Goal: Find contact information: Obtain details needed to contact an individual or organization

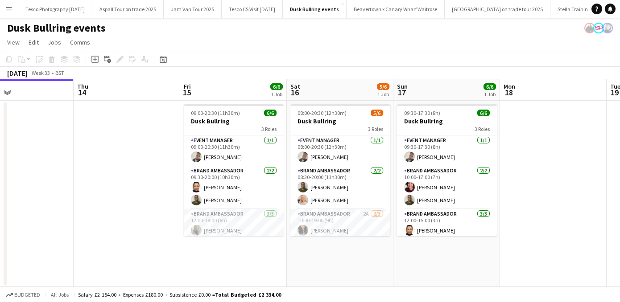
scroll to position [0, 352]
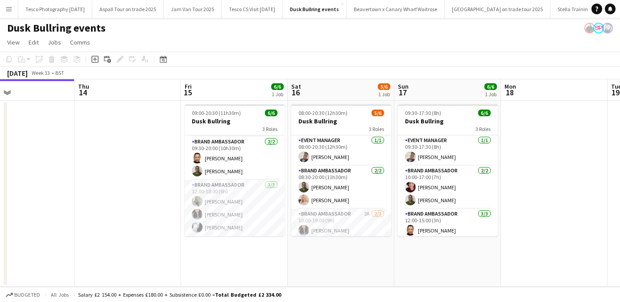
drag, startPoint x: 279, startPoint y: 180, endPoint x: 280, endPoint y: 278, distance: 97.6
click at [280, 279] on app-date-cell "09:00-20:30 (11h30m) 6/6 Dusk Bullring 3 Roles Event Manager [DATE] 09:00-20:30…" at bounding box center [234, 194] width 107 height 186
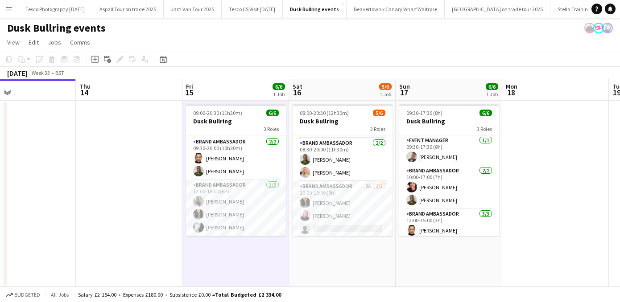
scroll to position [29, 0]
drag, startPoint x: 386, startPoint y: 191, endPoint x: 388, endPoint y: 246, distance: 55.7
click at [388, 247] on app-date-cell "08:00-20:30 (12h30m) 5/6 Dusk Bullring 3 Roles Event Manager [DATE] 08:00-20:30…" at bounding box center [342, 194] width 107 height 186
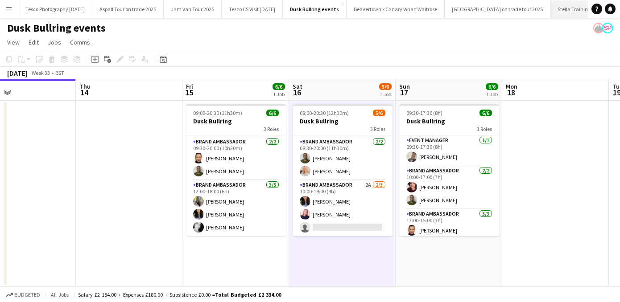
click at [575, 6] on button "Stella Trainings 2025 Close" at bounding box center [581, 8] width 62 height 17
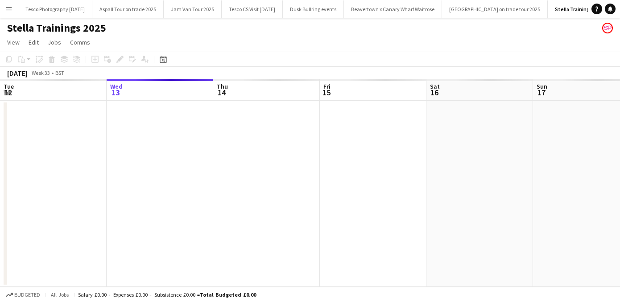
scroll to position [0, 9]
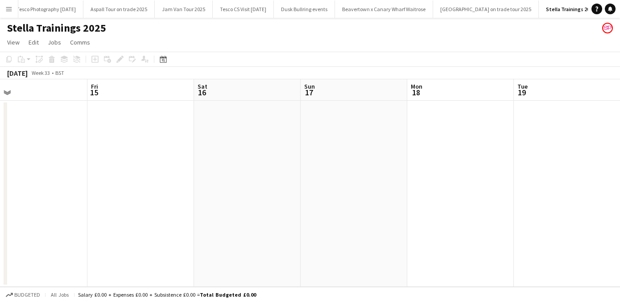
drag, startPoint x: 463, startPoint y: 222, endPoint x: 92, endPoint y: 204, distance: 370.8
click at [98, 205] on app-calendar-viewport "Mon 11 Tue 12 Wed 13 2/2 1 Job Thu 14 Fri 15 Sat 16 Sun 17 Mon 18 Tue 19 Wed 20…" at bounding box center [310, 183] width 620 height 208
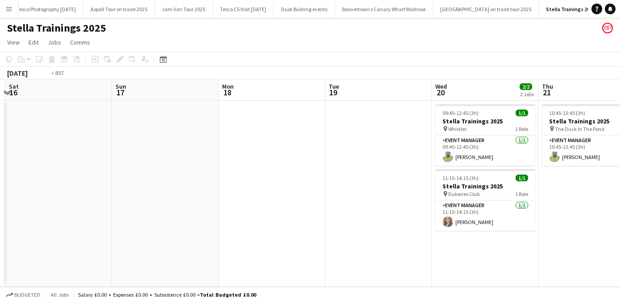
drag, startPoint x: 411, startPoint y: 239, endPoint x: 118, endPoint y: 236, distance: 293.8
click at [119, 238] on app-calendar-viewport "Wed 13 2/2 1 Job Thu 14 Fri 15 Sat 16 Sun 17 Mon 18 Tue 19 Wed 20 2/2 2 Jobs Th…" at bounding box center [310, 183] width 620 height 208
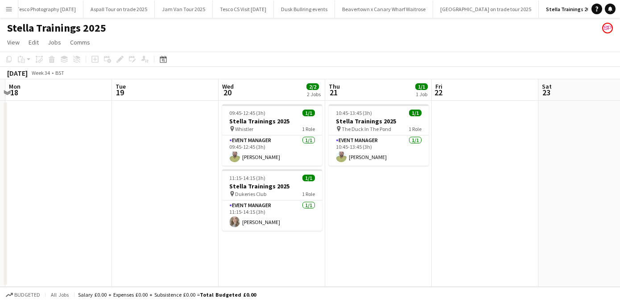
scroll to position [0, 338]
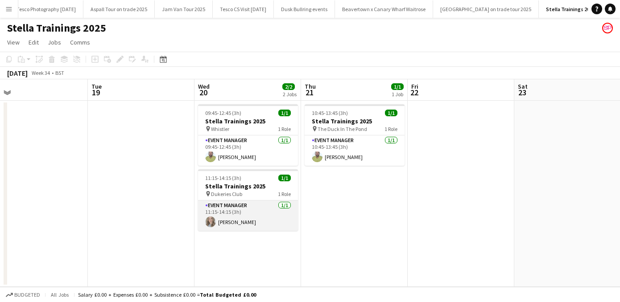
click at [232, 221] on app-card-role "Event Manager [DATE] 11:15-14:15 (3h) [PERSON_NAME]" at bounding box center [248, 216] width 100 height 30
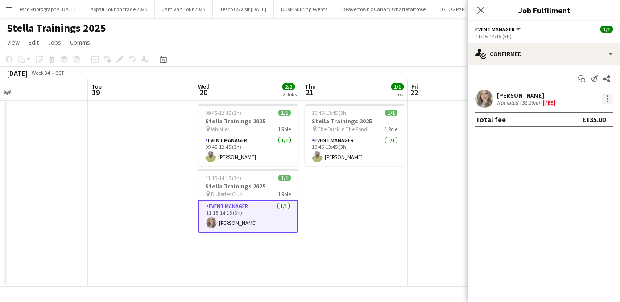
click at [607, 96] on div at bounding box center [607, 96] width 2 height 2
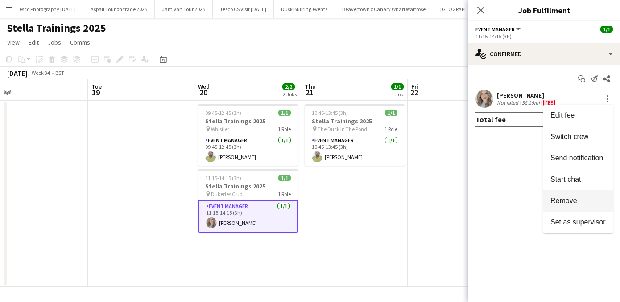
click at [571, 200] on span "Remove" at bounding box center [563, 201] width 27 height 8
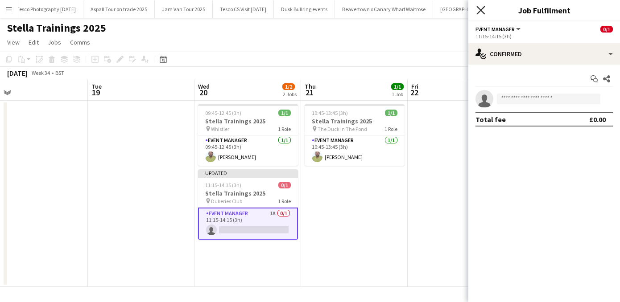
click at [478, 8] on icon at bounding box center [480, 10] width 8 height 8
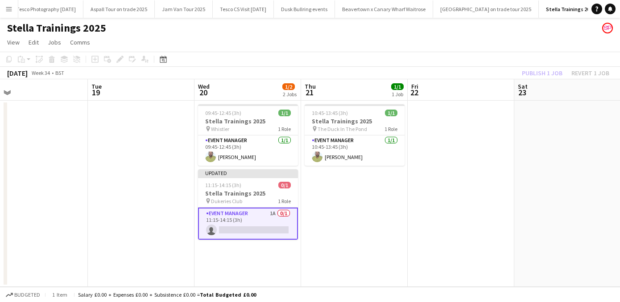
click at [415, 206] on app-date-cell at bounding box center [460, 194] width 107 height 186
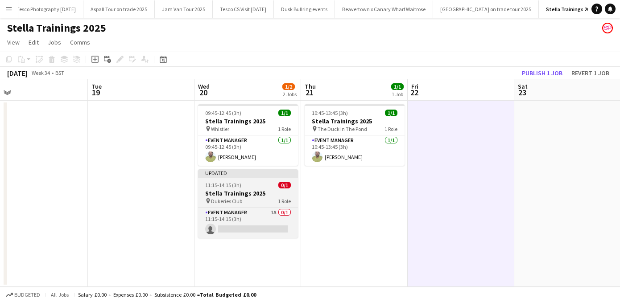
click at [262, 183] on div "11:15-14:15 (3h) 0/1" at bounding box center [248, 185] width 100 height 7
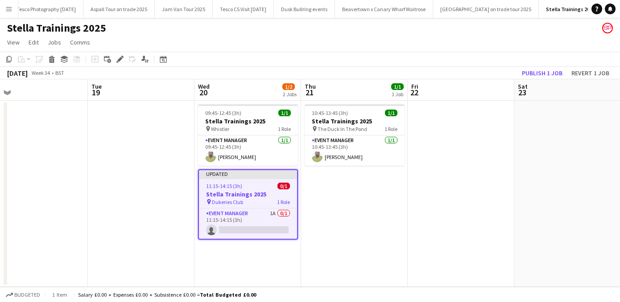
click at [52, 59] on icon at bounding box center [51, 60] width 5 height 4
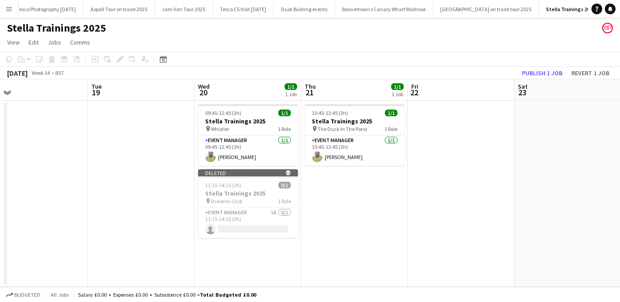
click at [538, 140] on app-date-cell at bounding box center [567, 194] width 107 height 186
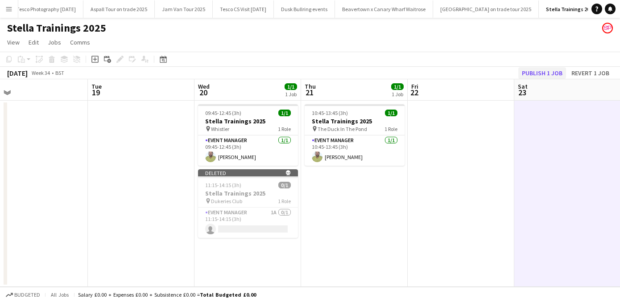
click at [546, 69] on button "Publish 1 job" at bounding box center [542, 73] width 48 height 12
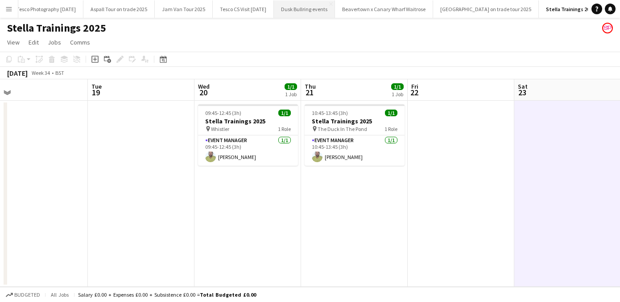
click at [316, 9] on button "Dusk Bullring events Close" at bounding box center [304, 8] width 61 height 17
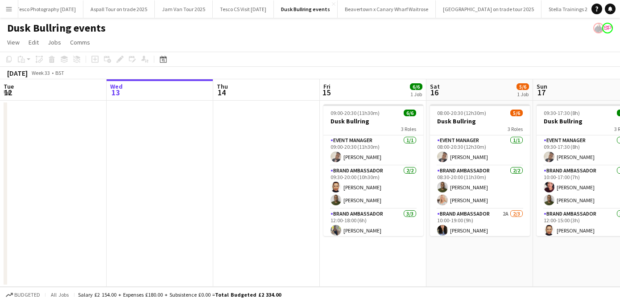
scroll to position [0, 212]
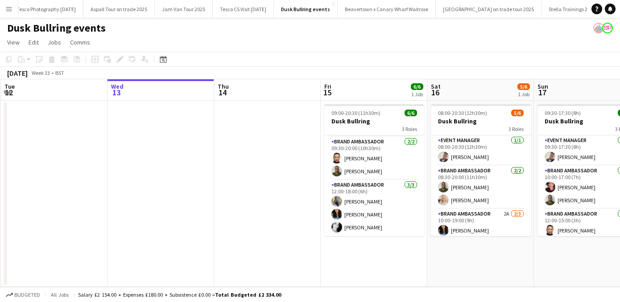
drag, startPoint x: 418, startPoint y: 198, endPoint x: 419, endPoint y: 282, distance: 84.2
click at [419, 282] on app-date-cell "09:00-20:30 (11h30m) 6/6 Dusk Bullring 3 Roles Event Manager [DATE] 09:00-20:30…" at bounding box center [373, 194] width 107 height 186
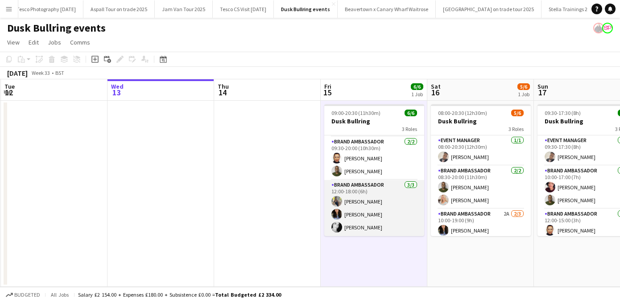
click at [353, 227] on app-card-role "Brand Ambassador [DATE] 12:00-18:00 (6h) [PERSON_NAME] [PERSON_NAME] [PERSON_NA…" at bounding box center [374, 208] width 100 height 56
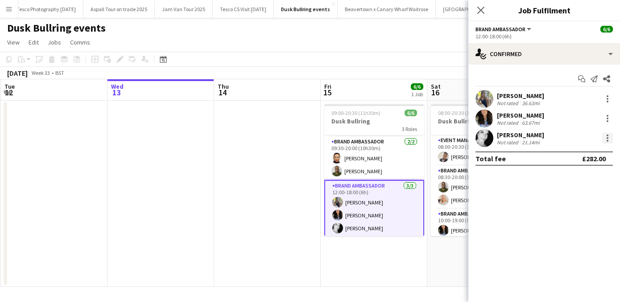
click at [604, 137] on div at bounding box center [607, 138] width 11 height 11
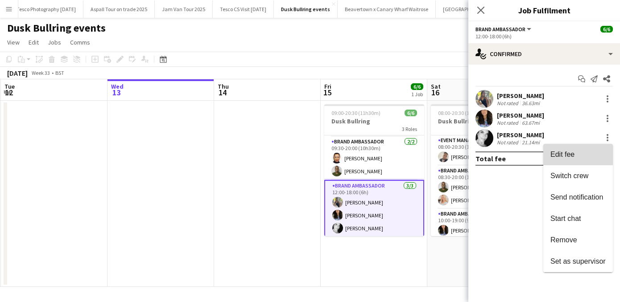
click at [574, 153] on span "Edit fee" at bounding box center [562, 155] width 24 height 8
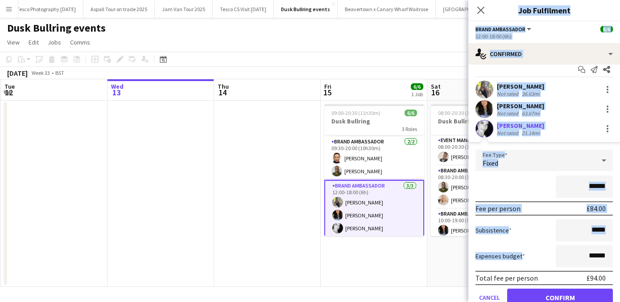
scroll to position [47, 0]
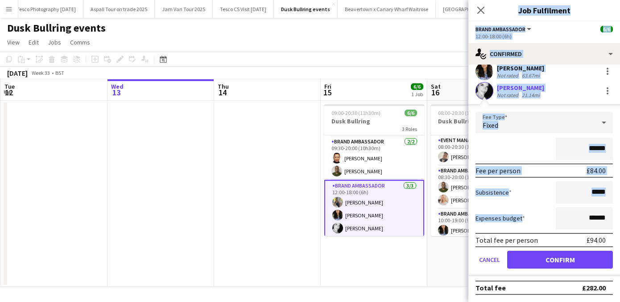
drag, startPoint x: 548, startPoint y: 255, endPoint x: 549, endPoint y: 312, distance: 56.6
click at [549, 302] on html "Menu Boards Boards Boards All jobs Status Workforce Workforce My Workforce Recr…" at bounding box center [310, 151] width 620 height 302
click at [537, 253] on button "Confirm" at bounding box center [560, 260] width 106 height 18
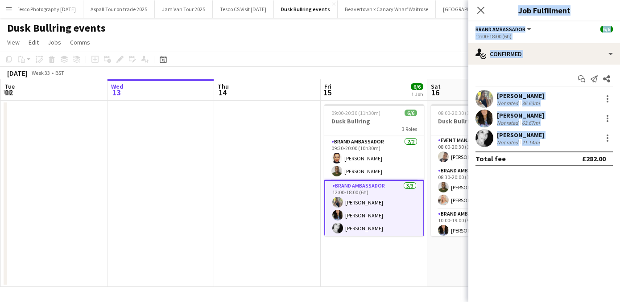
scroll to position [0, 0]
click at [607, 135] on div at bounding box center [607, 136] width 2 height 2
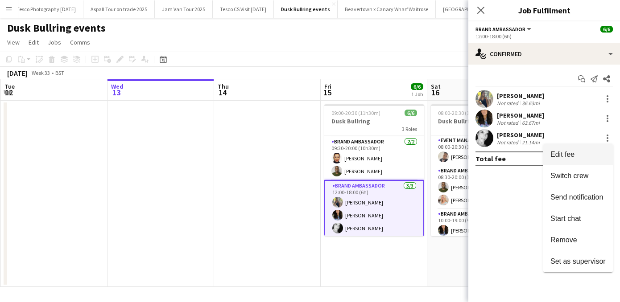
click at [579, 152] on span "Edit fee" at bounding box center [577, 155] width 55 height 8
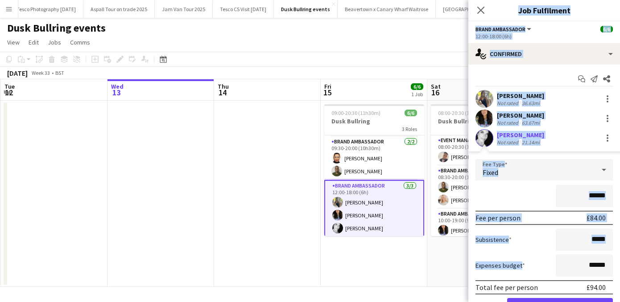
scroll to position [47, 0]
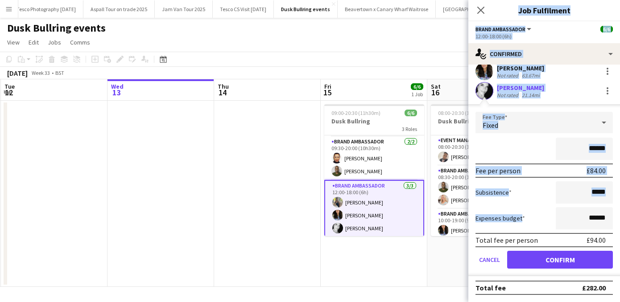
drag, startPoint x: 616, startPoint y: 251, endPoint x: 621, endPoint y: 341, distance: 89.3
click at [619, 302] on html "Menu Boards Boards Boards All jobs Status Workforce Workforce My Workforce Recr…" at bounding box center [310, 151] width 620 height 302
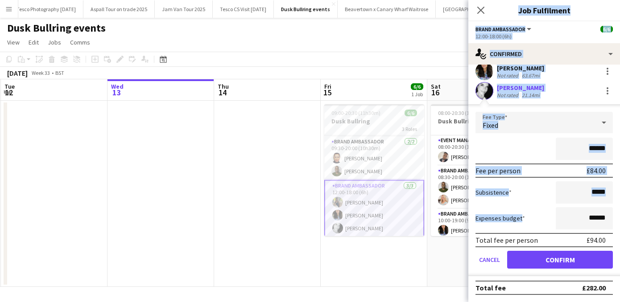
click at [408, 37] on app-page-menu "View Day view expanded Day view collapsed Month view Date picker Jump to [DATE]…" at bounding box center [310, 43] width 620 height 17
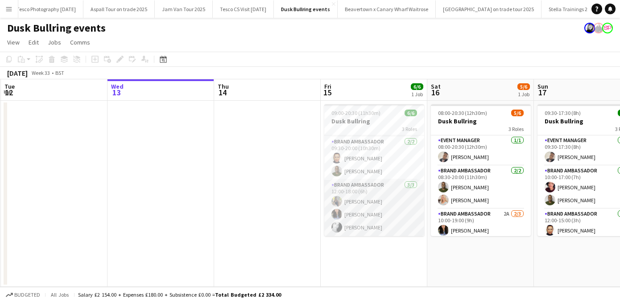
click at [347, 226] on app-card-role "Brand Ambassador [DATE] 12:00-18:00 (6h) [PERSON_NAME] [PERSON_NAME] [PERSON_NA…" at bounding box center [374, 208] width 100 height 56
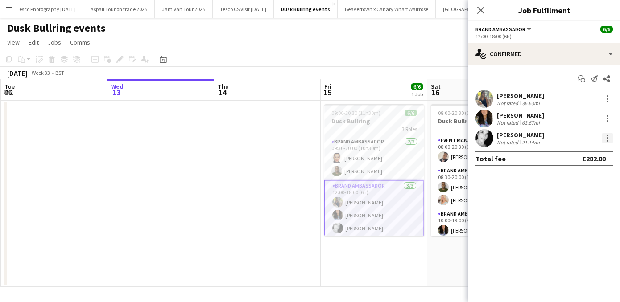
click at [605, 137] on div at bounding box center [607, 138] width 11 height 11
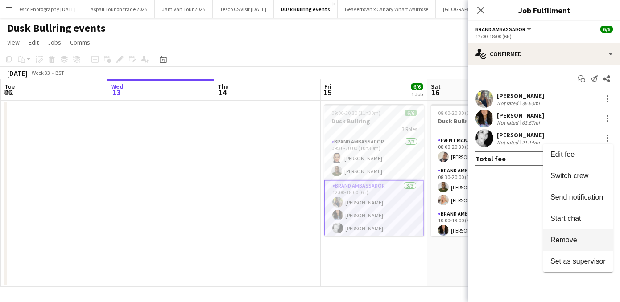
click at [571, 244] on span "Remove" at bounding box center [563, 240] width 27 height 8
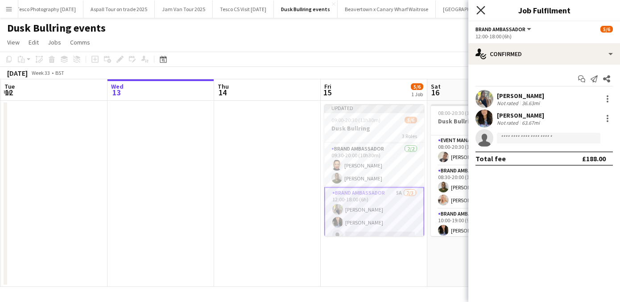
click at [480, 11] on icon at bounding box center [480, 10] width 8 height 8
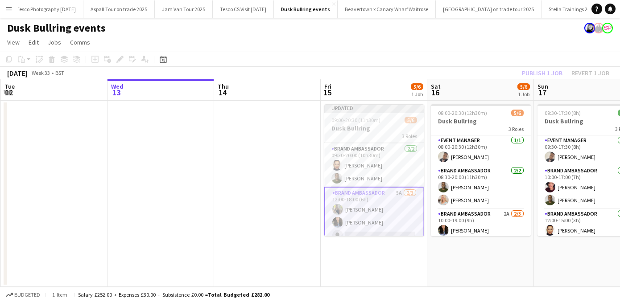
click at [473, 34] on div "Dusk Bullring events" at bounding box center [310, 26] width 620 height 17
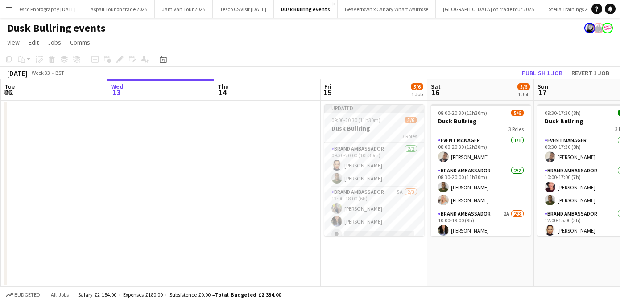
click at [540, 71] on button "Publish 1 job" at bounding box center [542, 73] width 48 height 12
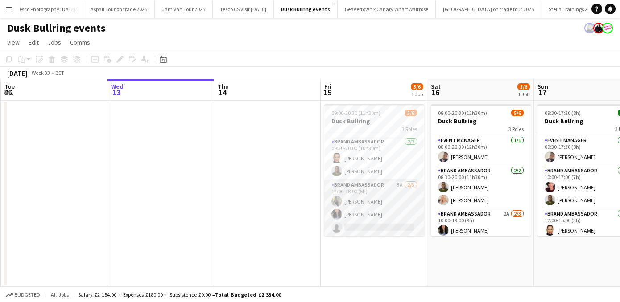
click at [351, 227] on app-card-role "Brand Ambassador 5A [DATE] 12:00-18:00 (6h) [PERSON_NAME] [PERSON_NAME] single-…" at bounding box center [374, 208] width 100 height 56
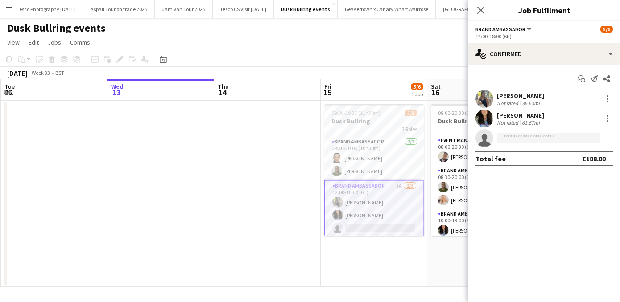
click at [509, 135] on input at bounding box center [548, 138] width 103 height 11
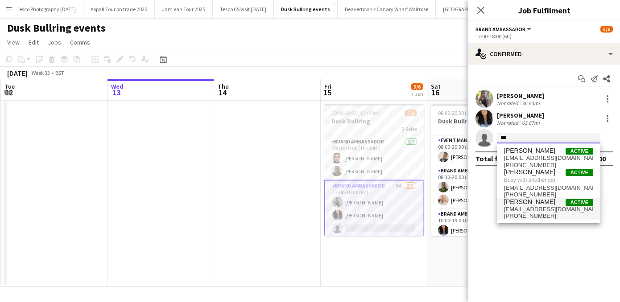
type input "***"
click at [525, 213] on span "[PHONE_NUMBER]" at bounding box center [548, 216] width 89 height 7
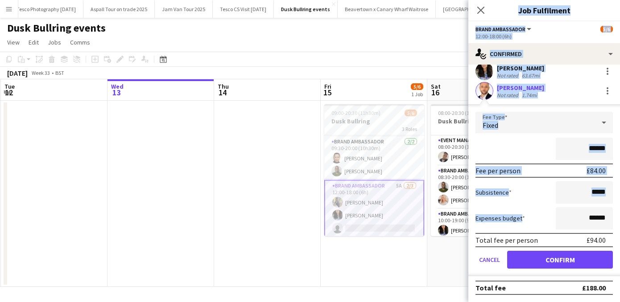
drag, startPoint x: 542, startPoint y: 257, endPoint x: 542, endPoint y: 323, distance: 65.5
click at [542, 302] on html "Menu Boards Boards Boards All jobs Status Workforce Workforce My Workforce Recr…" at bounding box center [310, 151] width 620 height 302
click at [528, 258] on button "Confirm" at bounding box center [560, 260] width 106 height 18
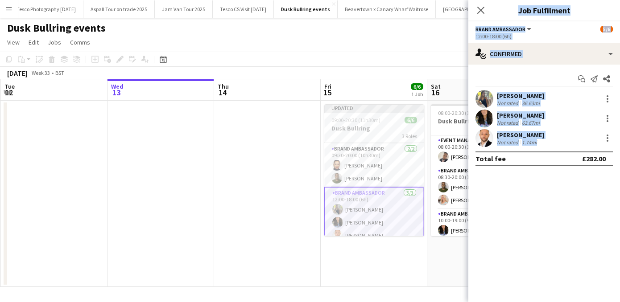
scroll to position [0, 0]
click at [479, 8] on icon at bounding box center [480, 10] width 8 height 8
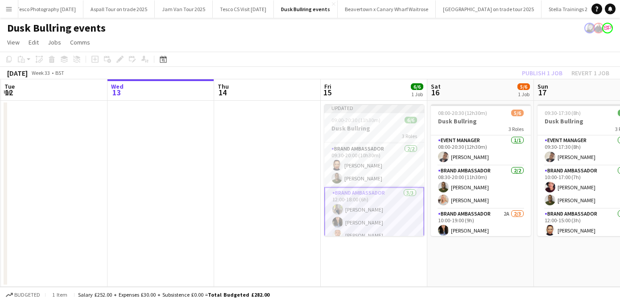
click at [462, 38] on app-page-menu "View Day view expanded Day view collapsed Month view Date picker Jump to [DATE]…" at bounding box center [310, 43] width 620 height 17
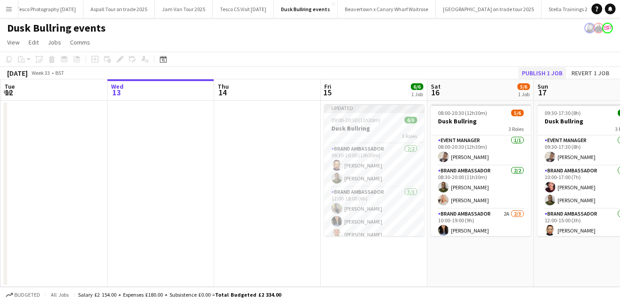
click at [540, 69] on button "Publish 1 job" at bounding box center [542, 73] width 48 height 12
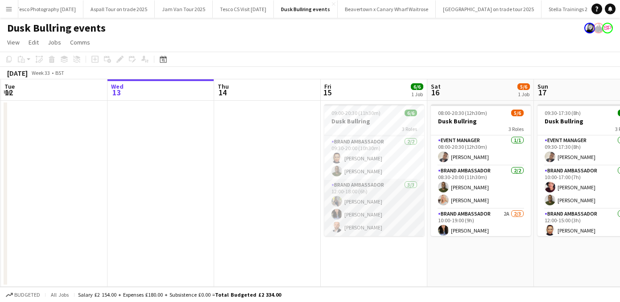
click at [353, 214] on app-card-role "Brand Ambassador [DATE] 12:00-18:00 (6h) [PERSON_NAME] [PERSON_NAME] [PERSON_NA…" at bounding box center [374, 208] width 100 height 56
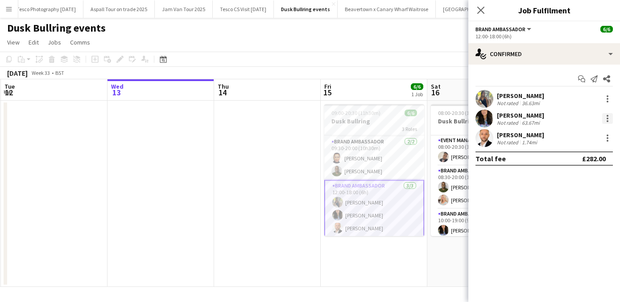
click at [606, 117] on div at bounding box center [607, 118] width 11 height 11
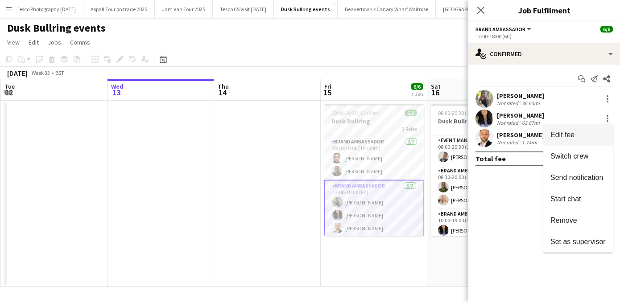
click at [564, 135] on span "Edit fee" at bounding box center [562, 135] width 24 height 8
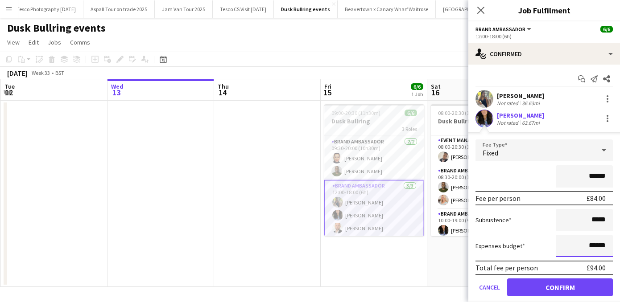
click at [596, 245] on input "******" at bounding box center [583, 246] width 57 height 22
type input "**"
type input "******"
click at [545, 286] on button "Confirm" at bounding box center [560, 288] width 106 height 18
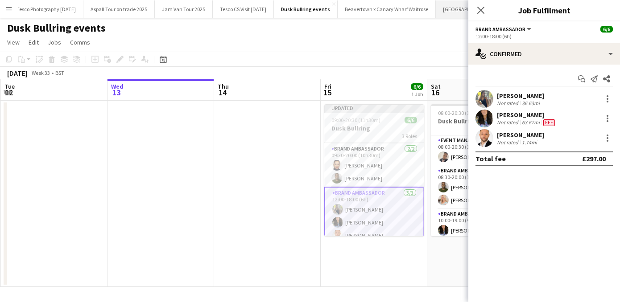
click at [477, 7] on icon at bounding box center [480, 10] width 7 height 7
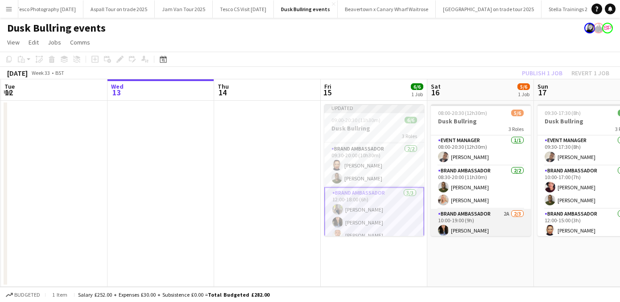
click at [463, 230] on app-card-role "Brand Ambassador 2A [DATE] 10:00-19:00 (9h) [PERSON_NAME] [PERSON_NAME] single-…" at bounding box center [481, 237] width 100 height 56
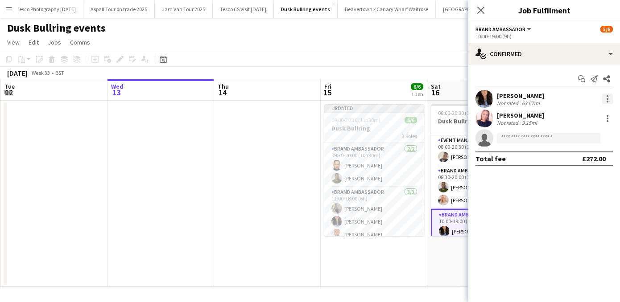
click at [606, 99] on div at bounding box center [607, 99] width 11 height 11
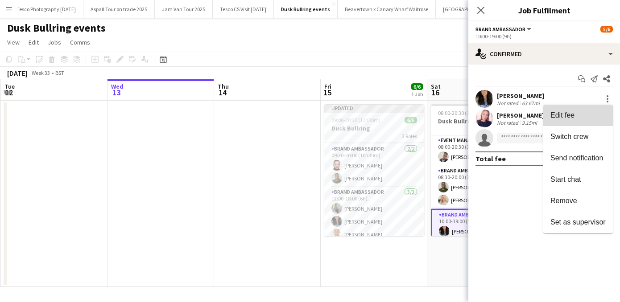
click at [573, 112] on span "Edit fee" at bounding box center [562, 115] width 24 height 8
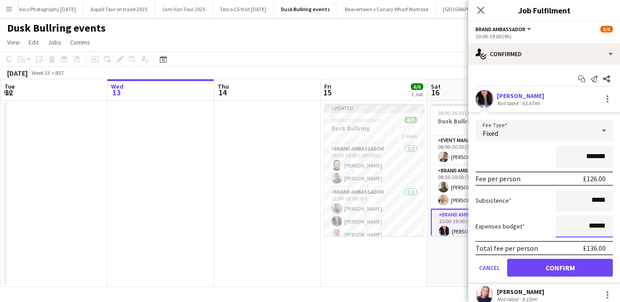
click at [596, 226] on input "******" at bounding box center [583, 226] width 57 height 22
type input "**"
type input "******"
click at [542, 262] on button "Confirm" at bounding box center [560, 268] width 106 height 18
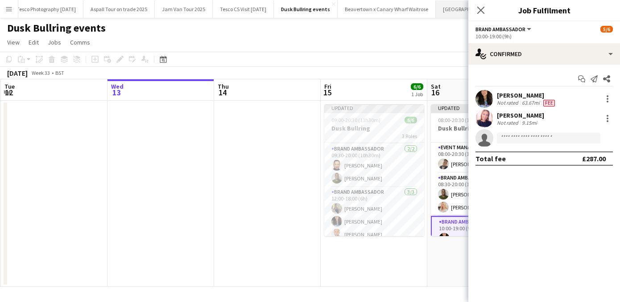
click at [480, 8] on icon "Close pop-in" at bounding box center [480, 10] width 7 height 7
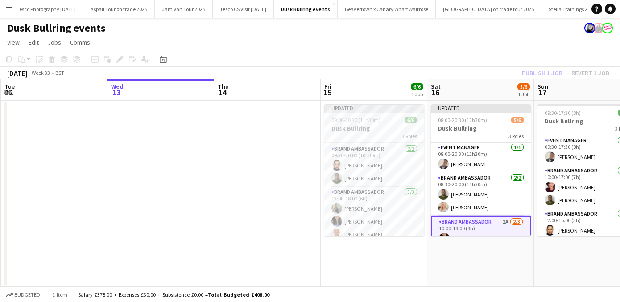
click at [488, 41] on app-page-menu "View Day view expanded Day view collapsed Month view Date picker Jump to [DATE]…" at bounding box center [310, 43] width 620 height 17
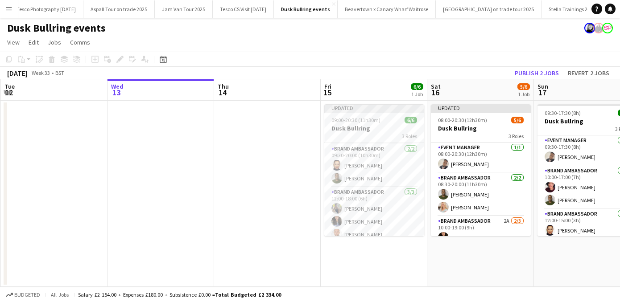
scroll to position [29, 0]
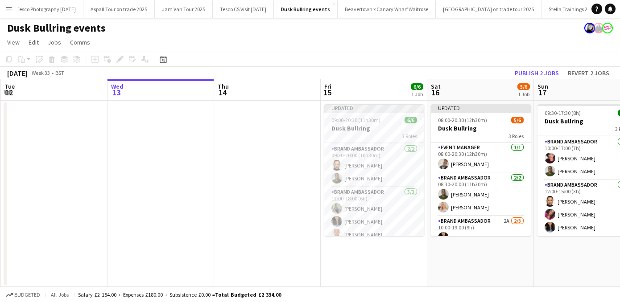
drag, startPoint x: 593, startPoint y: 218, endPoint x: 593, endPoint y: 262, distance: 44.6
click at [593, 262] on app-date-cell "09:30-17:30 (8h) 6/6 Dusk Bullring 3 Roles Event Manager [DATE] 09:30-17:30 (8h…" at bounding box center [587, 194] width 107 height 186
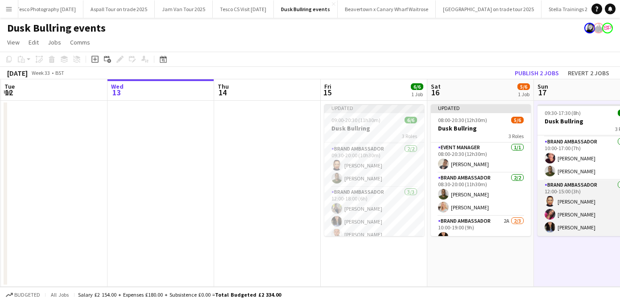
click at [569, 228] on app-card-role "Brand Ambassador [DATE] 12:00-15:00 (3h) [PERSON_NAME] [PERSON_NAME] [PERSON_NA…" at bounding box center [587, 208] width 100 height 56
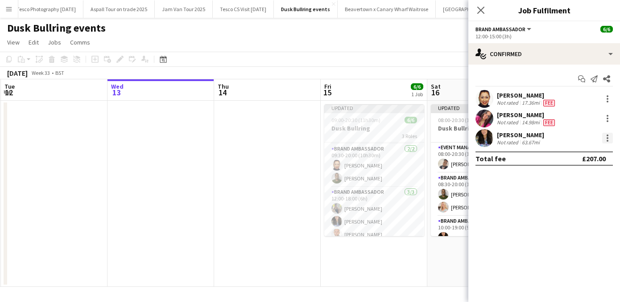
click at [605, 136] on div at bounding box center [607, 138] width 11 height 11
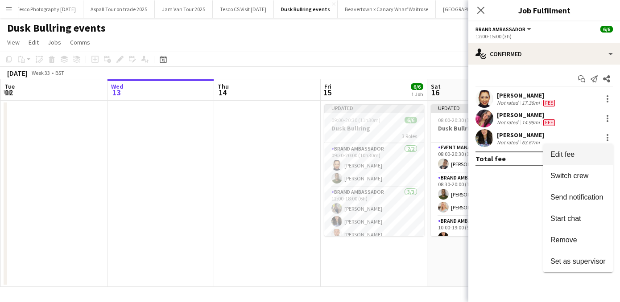
click at [567, 155] on span "Edit fee" at bounding box center [562, 155] width 24 height 8
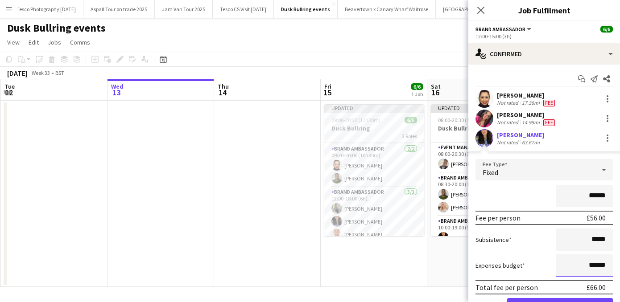
click at [596, 266] on input "******" at bounding box center [583, 266] width 57 height 22
type input "**"
type input "******"
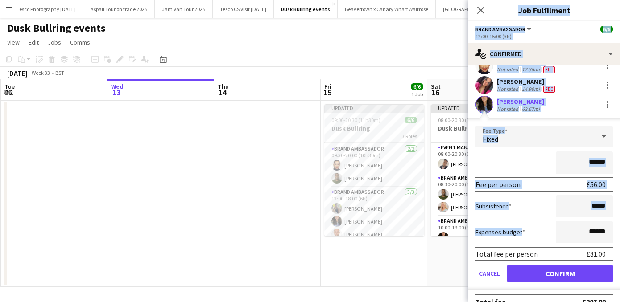
scroll to position [47, 0]
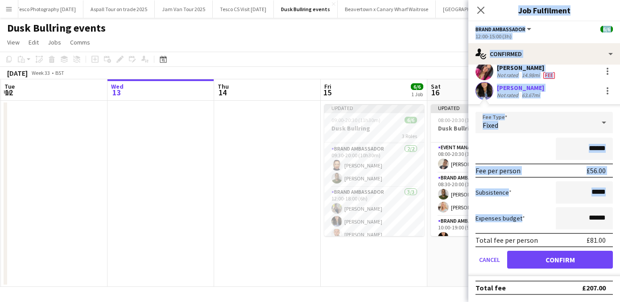
drag, startPoint x: 544, startPoint y: 265, endPoint x: 544, endPoint y: 314, distance: 49.0
click at [544, 302] on html "Menu Boards Boards Boards All jobs Status Workforce Workforce My Workforce Recr…" at bounding box center [310, 151] width 620 height 302
click at [539, 260] on button "Confirm" at bounding box center [560, 260] width 106 height 18
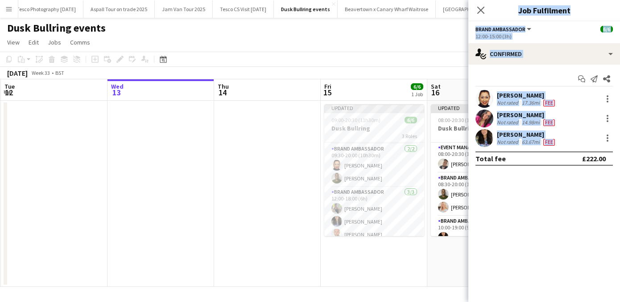
scroll to position [0, 0]
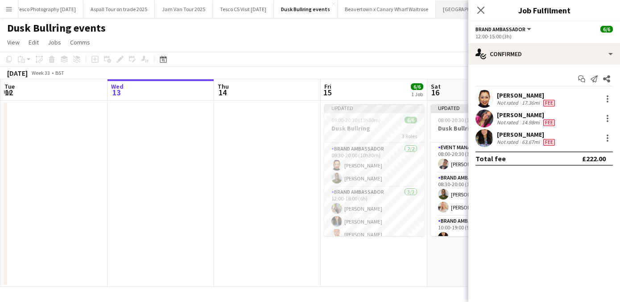
click at [481, 11] on icon at bounding box center [480, 10] width 7 height 7
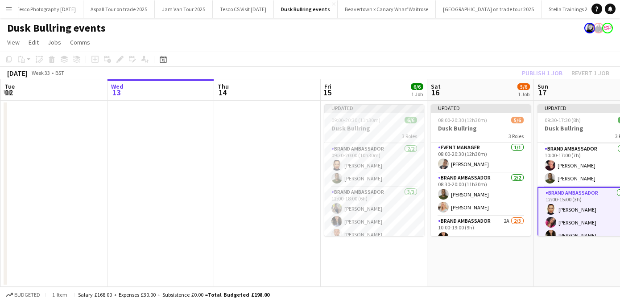
click at [480, 36] on app-page-menu "View Day view expanded Day view collapsed Month view Date picker Jump to [DATE]…" at bounding box center [310, 43] width 620 height 17
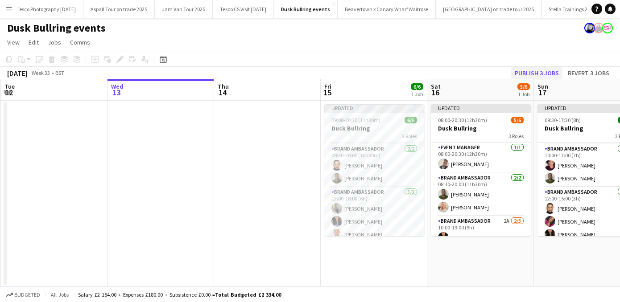
click at [540, 68] on button "Publish 3 jobs" at bounding box center [536, 73] width 51 height 12
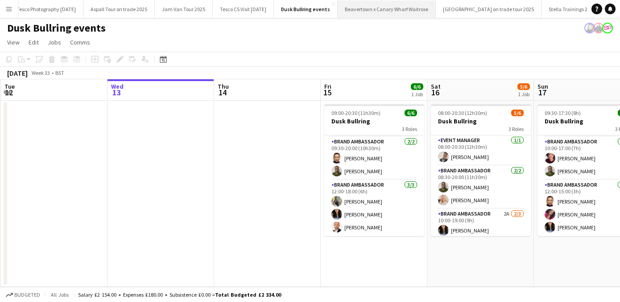
click at [400, 8] on button "Beavertown x Canary Wharf Waitrose Close" at bounding box center [386, 8] width 98 height 17
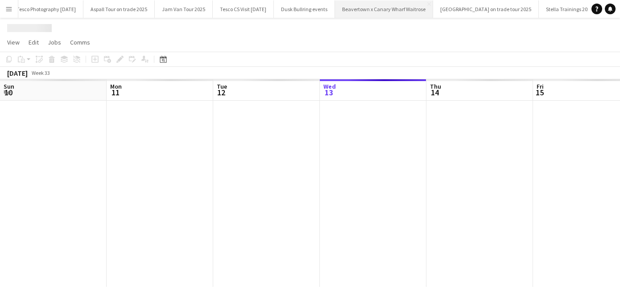
scroll to position [0, 213]
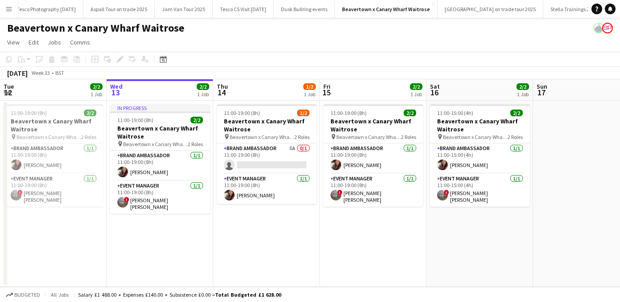
click at [7, 8] on app-icon "Menu" at bounding box center [8, 8] width 7 height 7
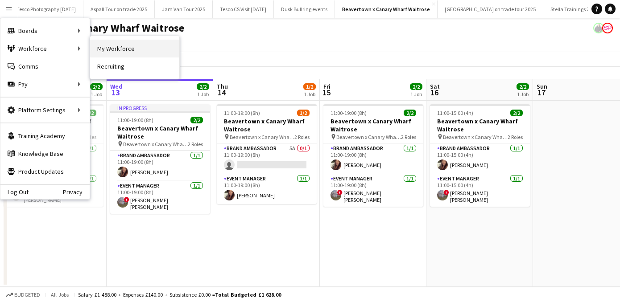
click at [122, 53] on link "My Workforce" at bounding box center [134, 49] width 89 height 18
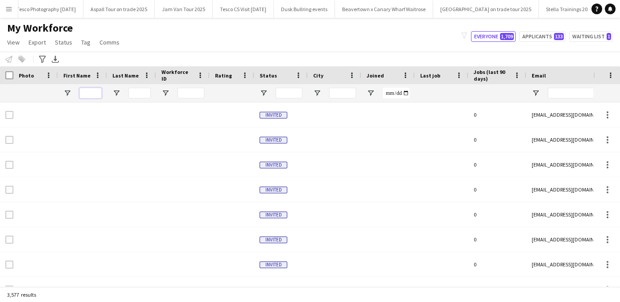
click at [86, 95] on input "First Name Filter Input" at bounding box center [90, 93] width 22 height 11
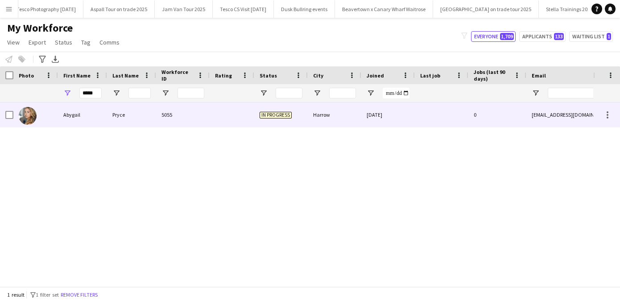
drag, startPoint x: 86, startPoint y: 108, endPoint x: 69, endPoint y: 115, distance: 18.6
click at [69, 115] on div "Abygail" at bounding box center [82, 115] width 49 height 25
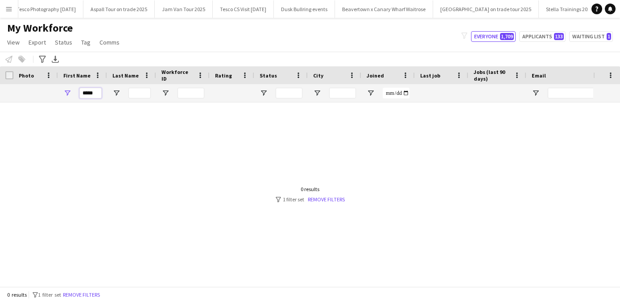
click at [98, 93] on input "*****" at bounding box center [90, 93] width 22 height 11
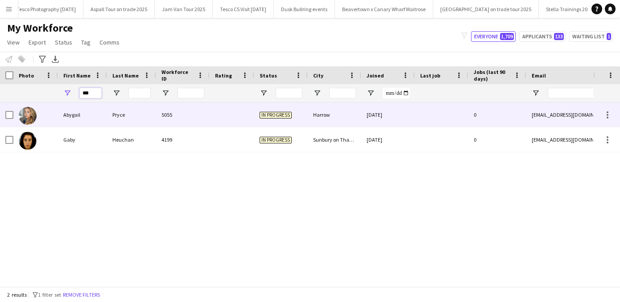
type input "***"
click at [70, 114] on div "Abygail" at bounding box center [82, 115] width 49 height 25
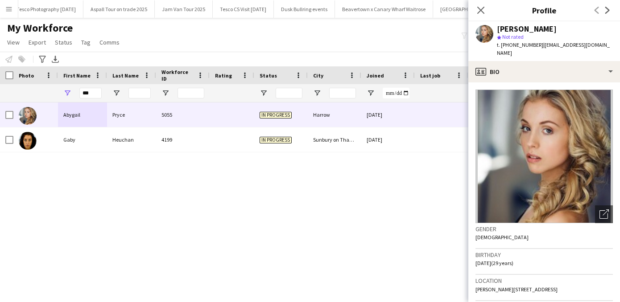
drag, startPoint x: 602, startPoint y: 44, endPoint x: 538, endPoint y: 43, distance: 63.3
click at [538, 43] on div "[PERSON_NAME] star Not rated t. [PHONE_NUMBER] | [EMAIL_ADDRESS][DOMAIN_NAME]" at bounding box center [544, 41] width 152 height 40
copy span "[EMAIL_ADDRESS][DOMAIN_NAME]"
